Goal: Transaction & Acquisition: Purchase product/service

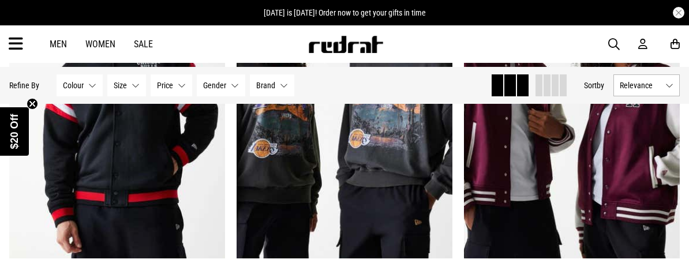
scroll to position [462, 0]
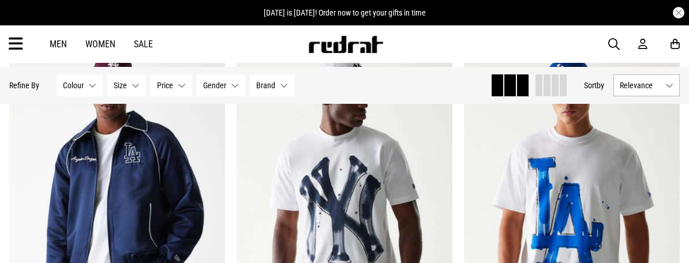
scroll to position [1435, 0]
